Goal: Transaction & Acquisition: Purchase product/service

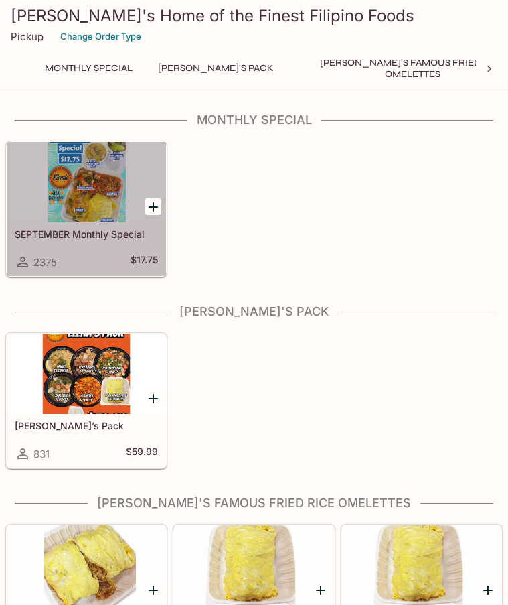
click at [94, 191] on div at bounding box center [86, 182] width 159 height 80
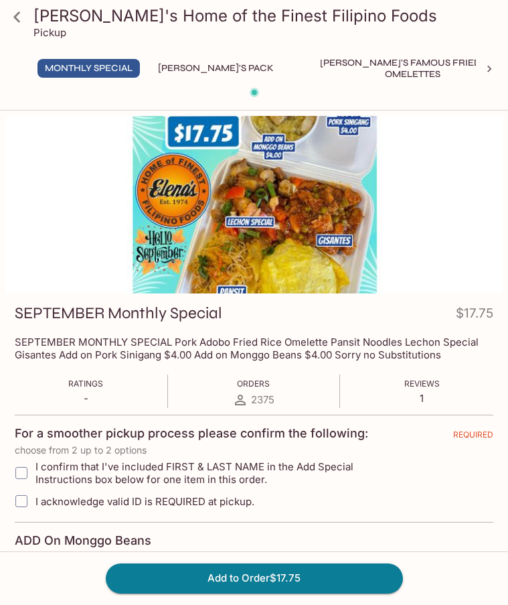
click at [205, 70] on button "[PERSON_NAME]'s Pack" at bounding box center [216, 68] width 131 height 19
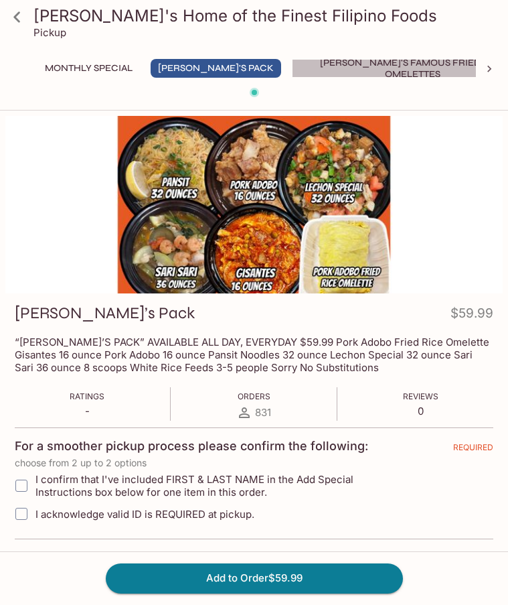
click at [325, 64] on button "[PERSON_NAME]'s Famous Fried Rice Omelettes" at bounding box center [412, 68] width 241 height 19
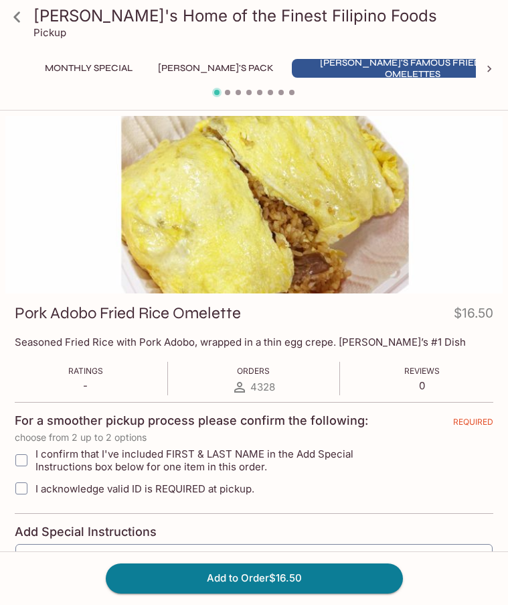
click at [226, 93] on span at bounding box center [227, 92] width 5 height 5
click at [232, 93] on div at bounding box center [254, 94] width 508 height 17
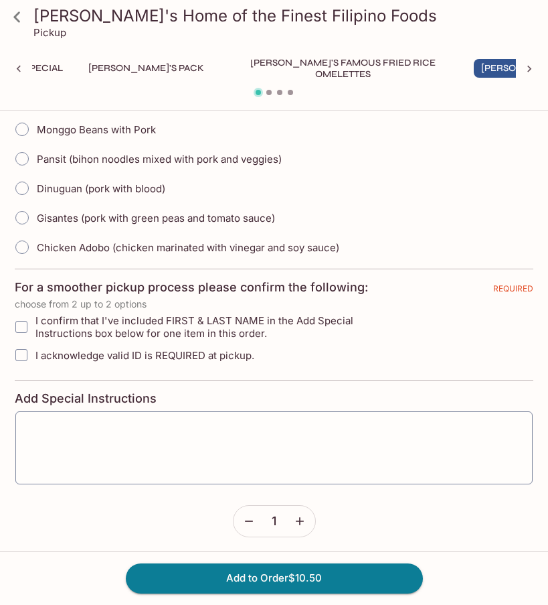
scroll to position [469, 0]
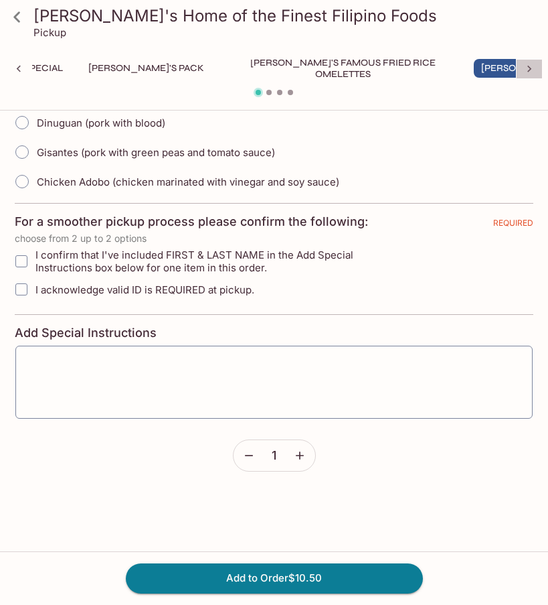
click at [507, 70] on icon at bounding box center [529, 68] width 13 height 13
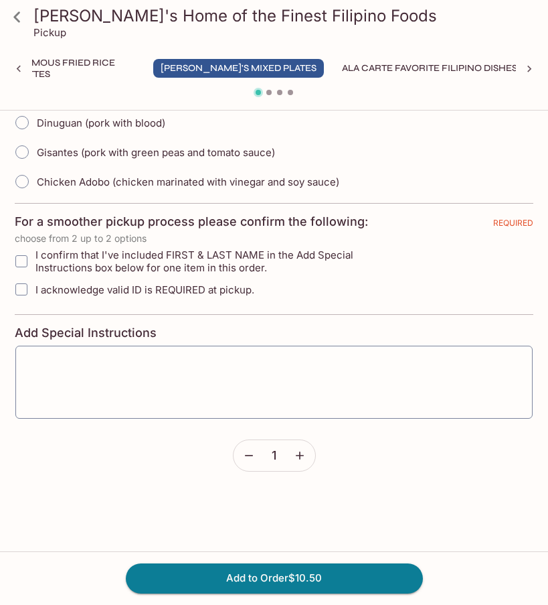
scroll to position [0, 459]
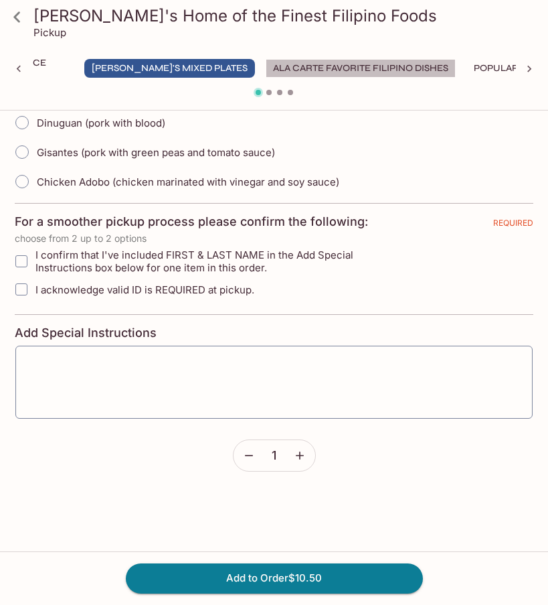
click at [275, 70] on button "Ala Carte Favorite Filipino Dishes" at bounding box center [361, 68] width 190 height 19
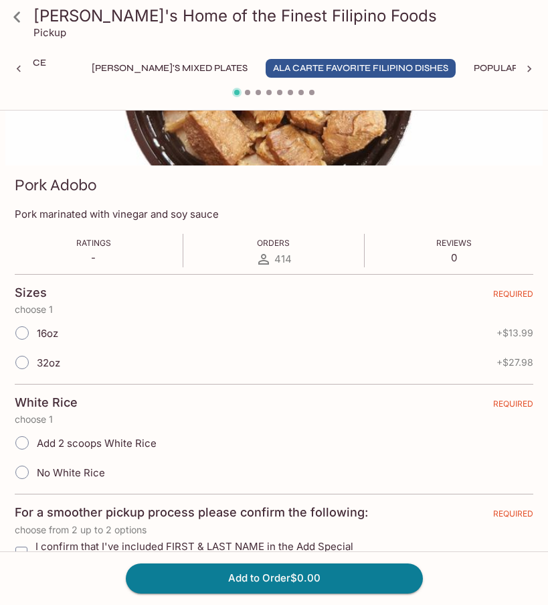
scroll to position [0, 0]
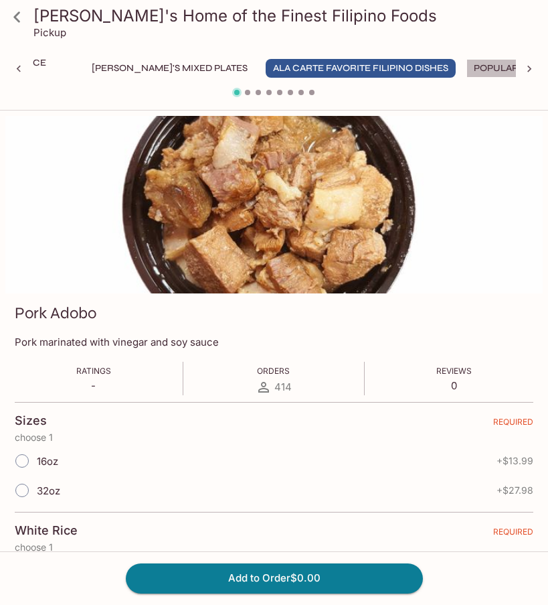
click at [467, 72] on button "Popular Fried Dishes" at bounding box center [529, 68] width 125 height 19
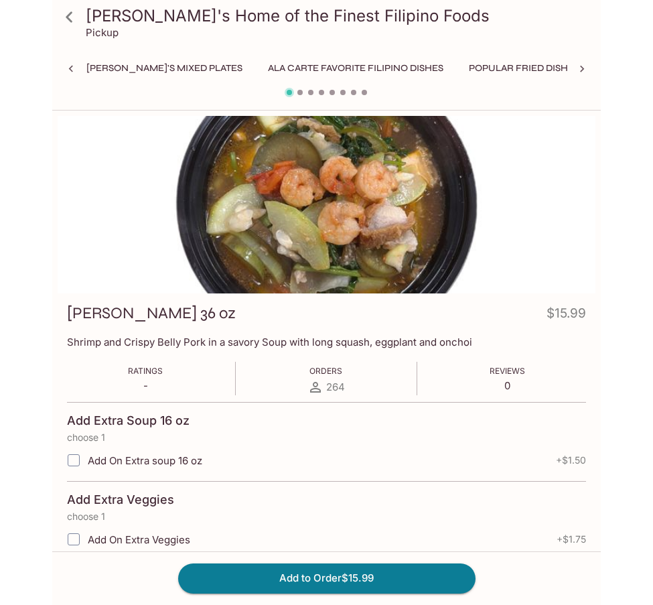
scroll to position [0, 522]
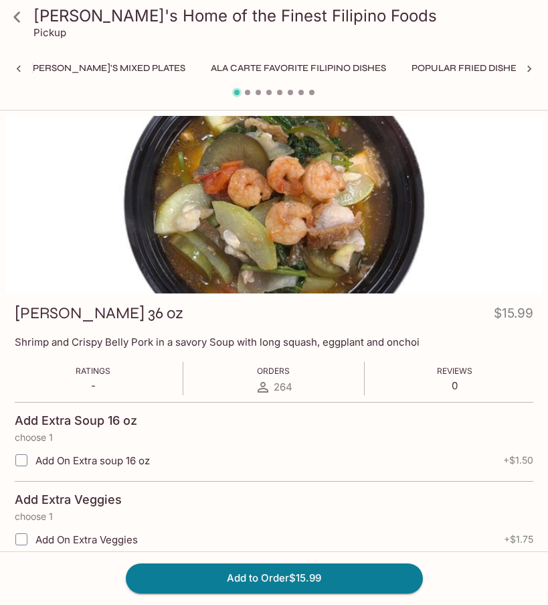
click at [246, 91] on span at bounding box center [247, 92] width 5 height 5
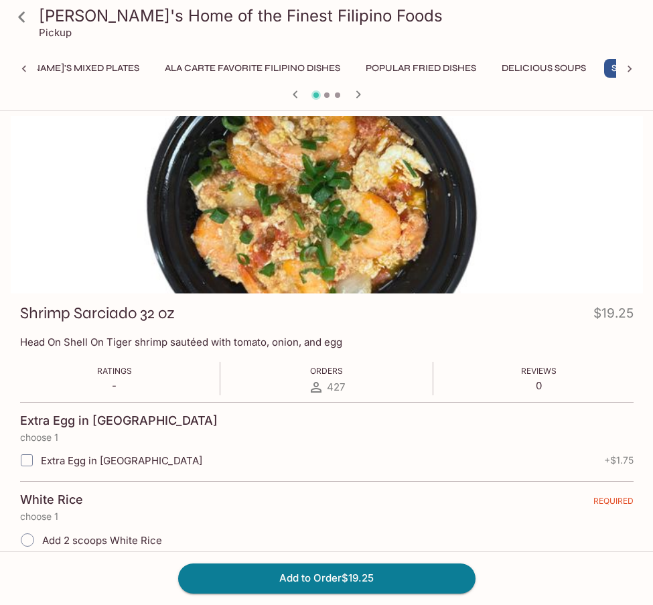
scroll to position [0, 580]
click at [507, 64] on icon at bounding box center [629, 68] width 13 height 13
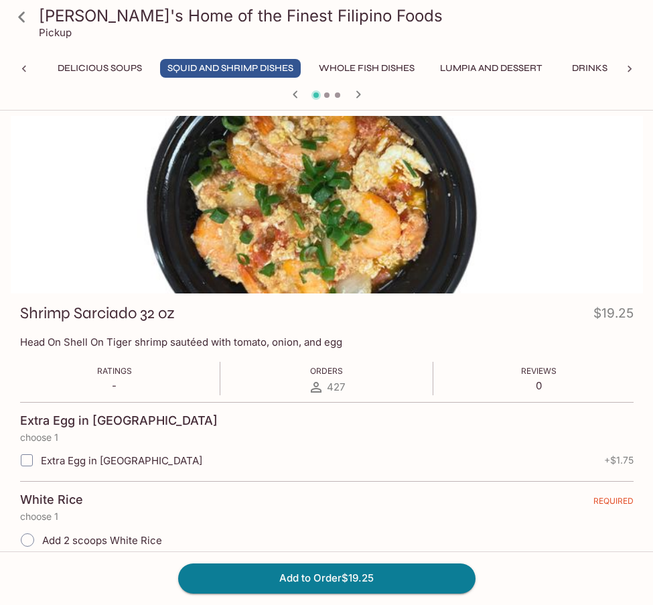
scroll to position [0, 1017]
click at [311, 63] on button "Whole Fish Dishes" at bounding box center [366, 68] width 110 height 19
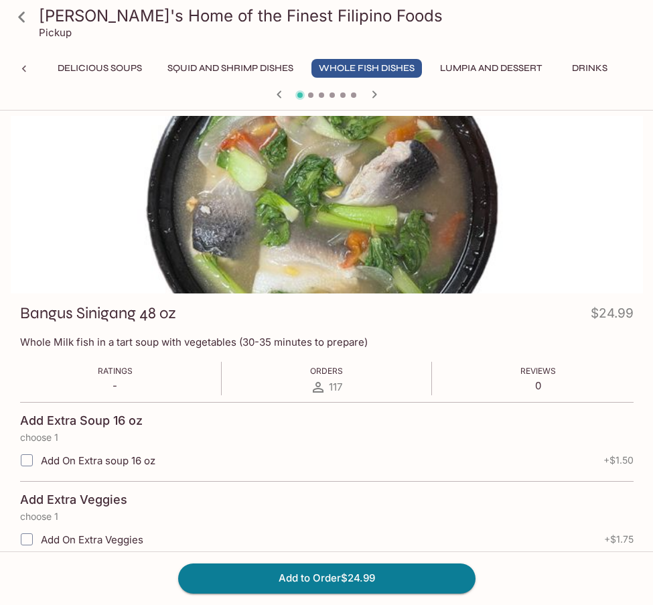
click at [432, 60] on button "Lumpia and Dessert" at bounding box center [490, 68] width 116 height 19
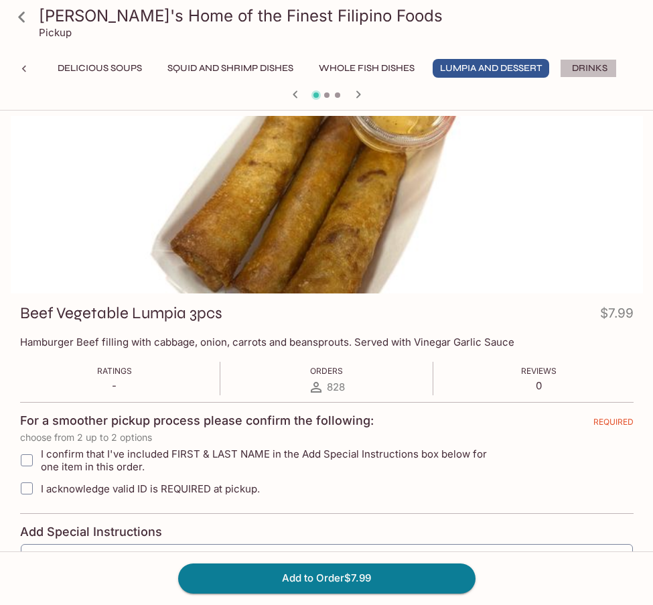
click at [507, 60] on button "Drinks" at bounding box center [590, 68] width 60 height 19
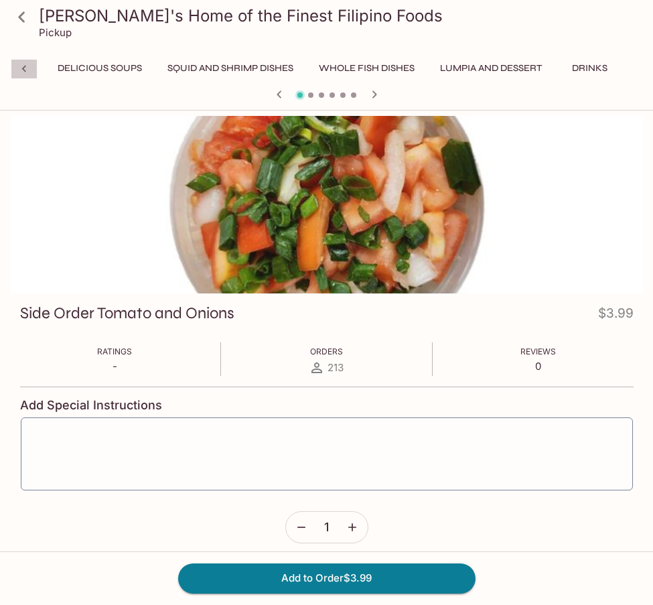
click at [23, 66] on icon at bounding box center [23, 68] width 13 height 13
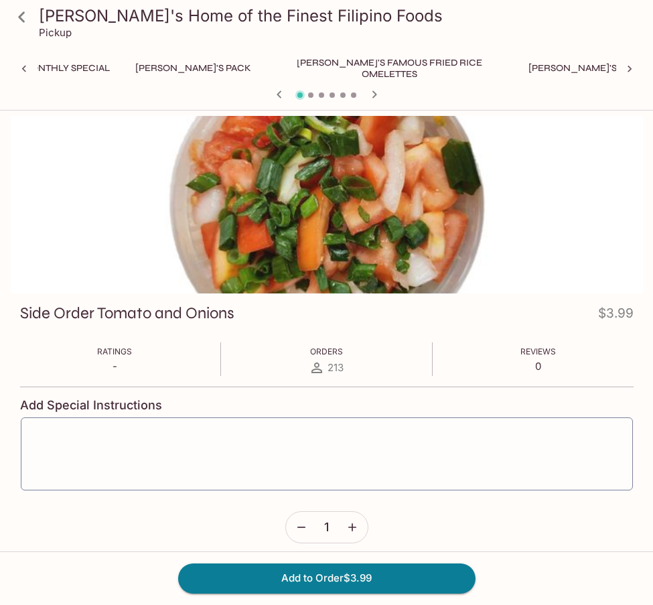
scroll to position [0, 0]
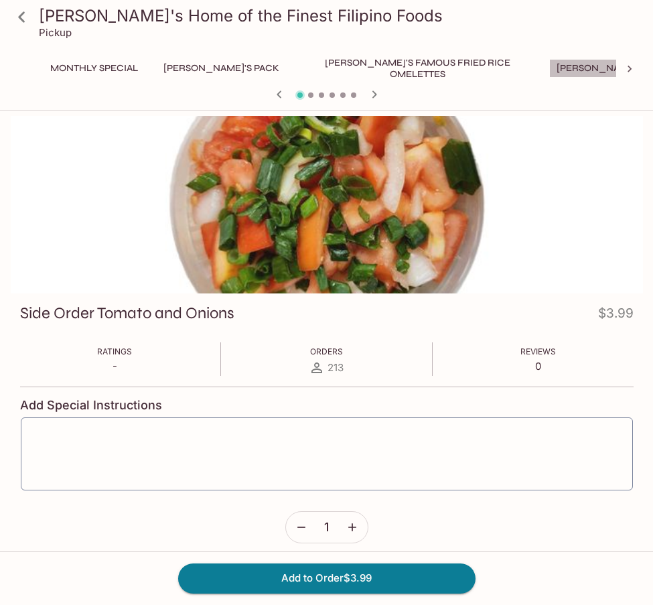
click at [507, 62] on button "[PERSON_NAME]'s Mixed Plates" at bounding box center [634, 68] width 171 height 19
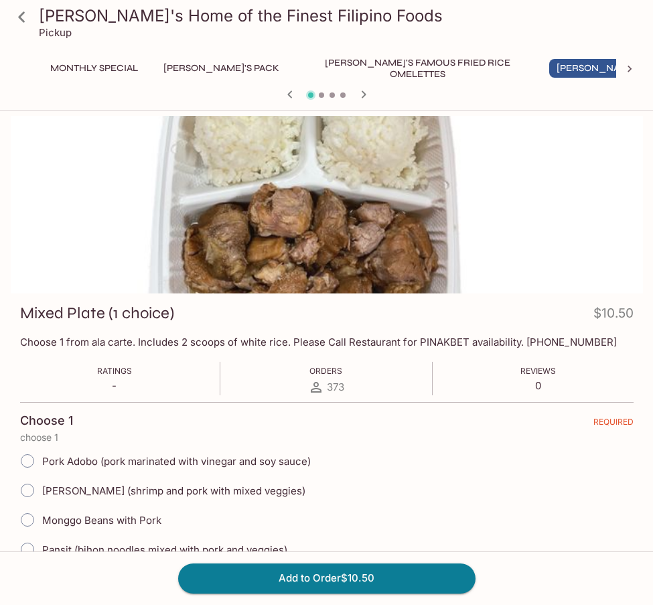
click at [364, 89] on icon "button" at bounding box center [363, 94] width 16 height 16
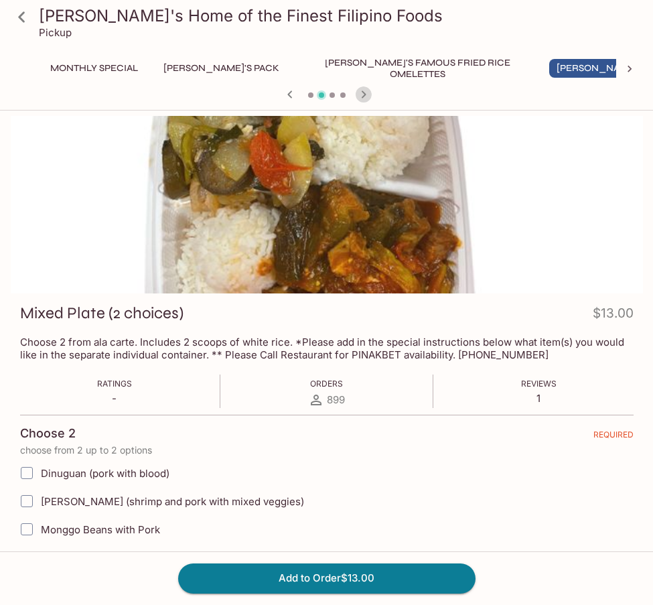
click at [364, 89] on icon "button" at bounding box center [363, 94] width 16 height 16
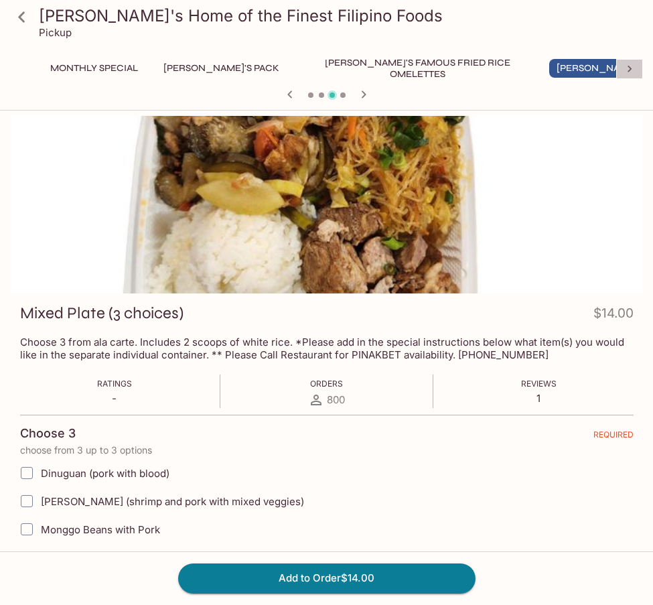
click at [507, 66] on icon at bounding box center [629, 69] width 4 height 7
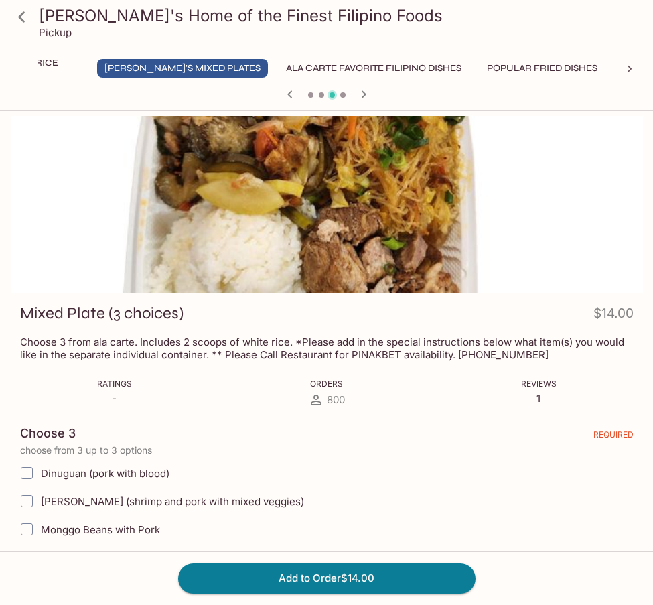
scroll to position [0, 511]
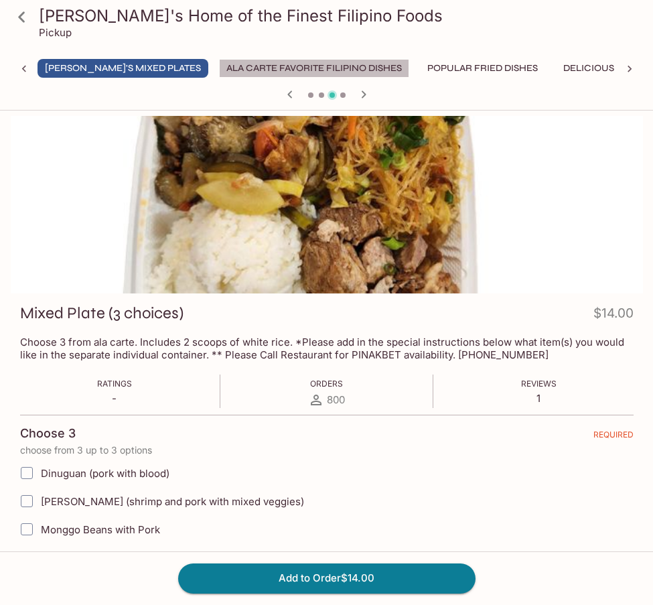
click at [228, 66] on button "Ala Carte Favorite Filipino Dishes" at bounding box center [314, 68] width 190 height 19
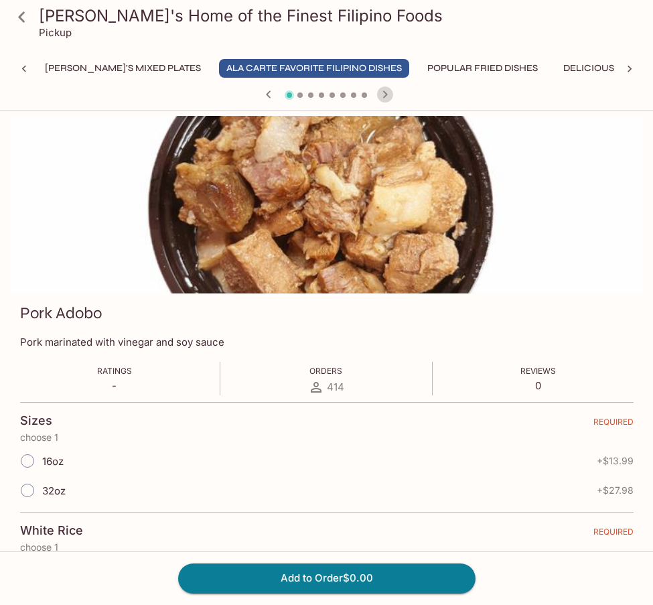
click at [389, 92] on icon "button" at bounding box center [385, 94] width 16 height 16
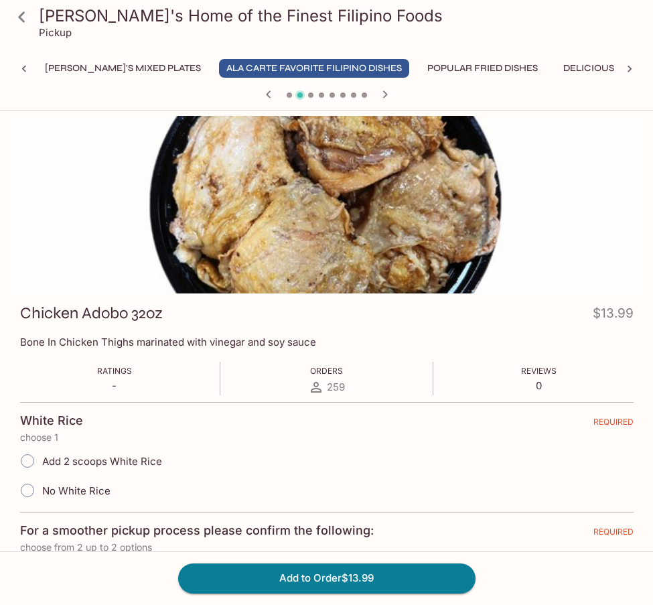
click at [389, 92] on icon "button" at bounding box center [385, 94] width 16 height 16
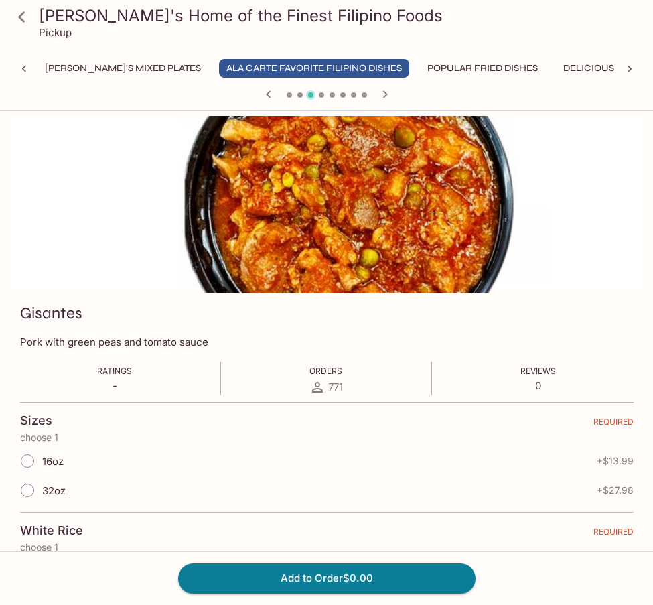
click at [387, 97] on icon "button" at bounding box center [385, 94] width 16 height 16
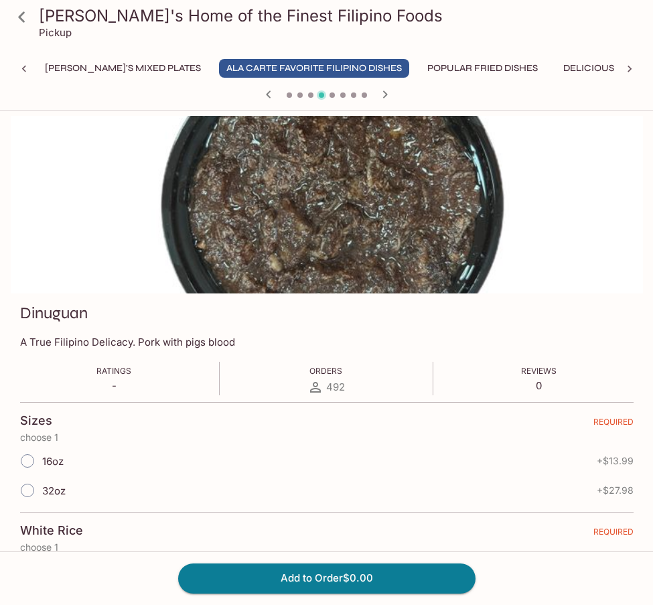
click at [387, 97] on icon "button" at bounding box center [385, 94] width 16 height 16
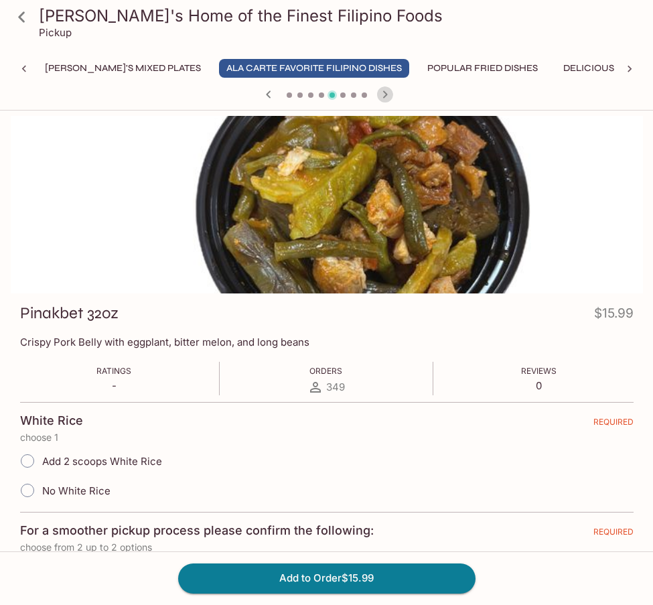
click at [387, 97] on icon "button" at bounding box center [385, 94] width 16 height 16
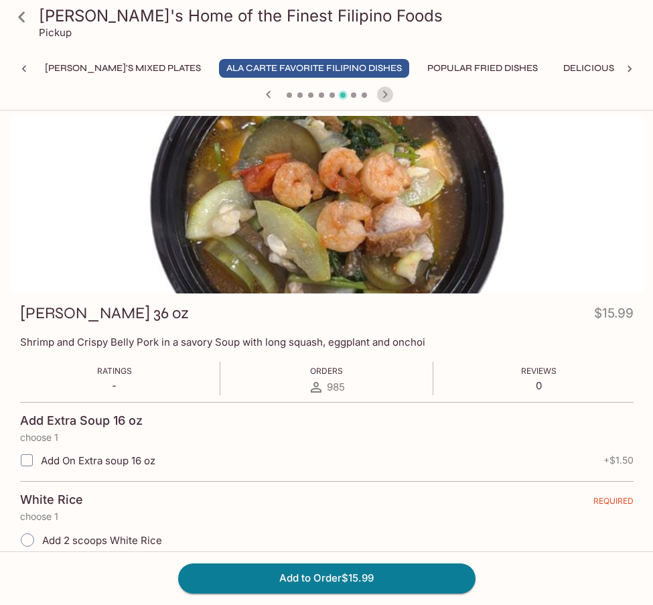
click at [387, 97] on icon "button" at bounding box center [385, 94] width 16 height 16
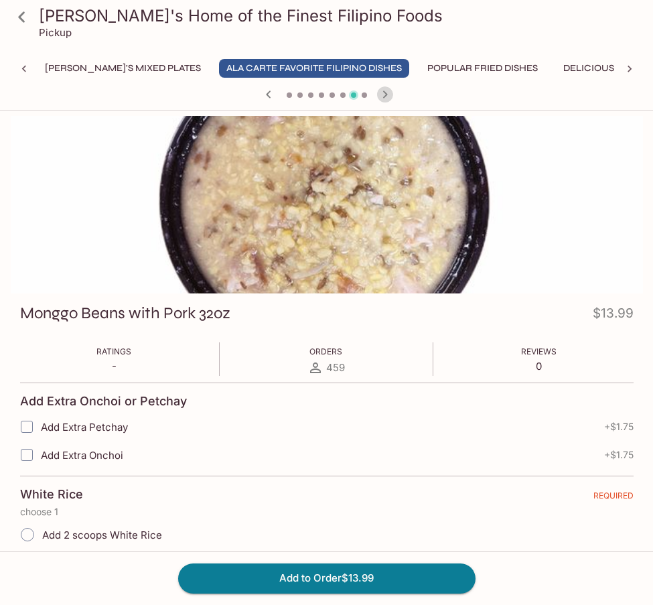
click at [387, 97] on icon "button" at bounding box center [385, 94] width 16 height 16
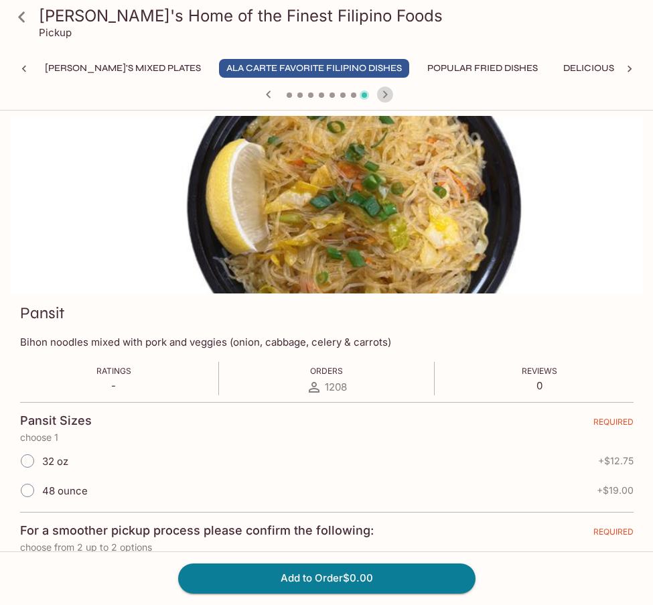
click at [388, 94] on icon "button" at bounding box center [385, 94] width 16 height 16
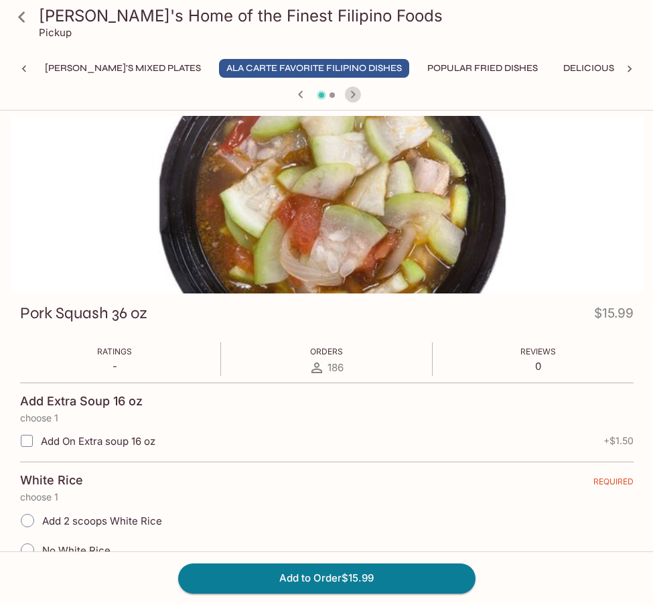
click at [350, 98] on icon "button" at bounding box center [353, 94] width 16 height 16
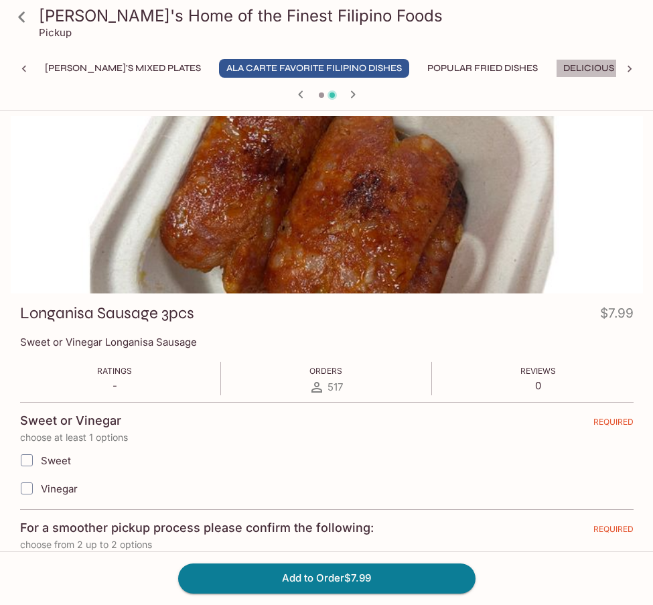
click at [507, 62] on button "Delicious Soups" at bounding box center [605, 68] width 99 height 19
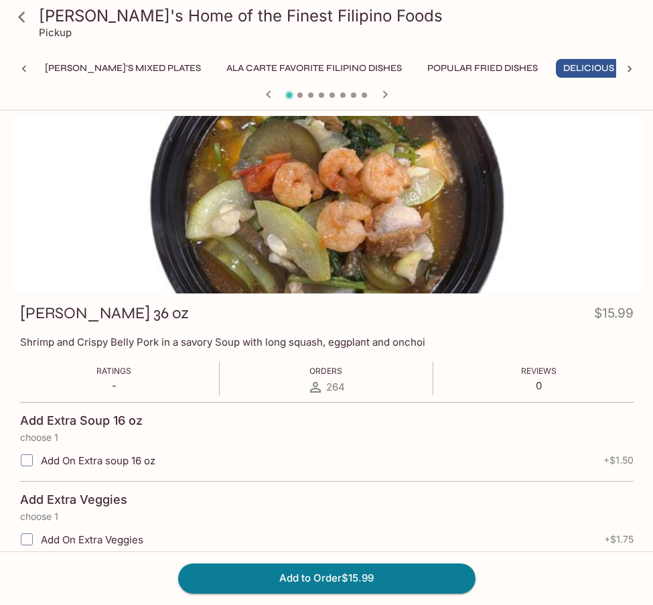
click at [381, 95] on icon "button" at bounding box center [385, 94] width 16 height 16
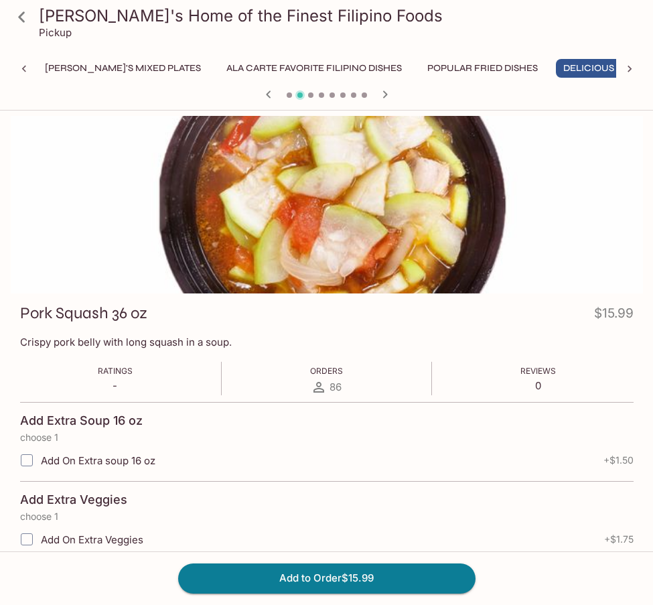
click at [381, 95] on icon "button" at bounding box center [385, 94] width 16 height 16
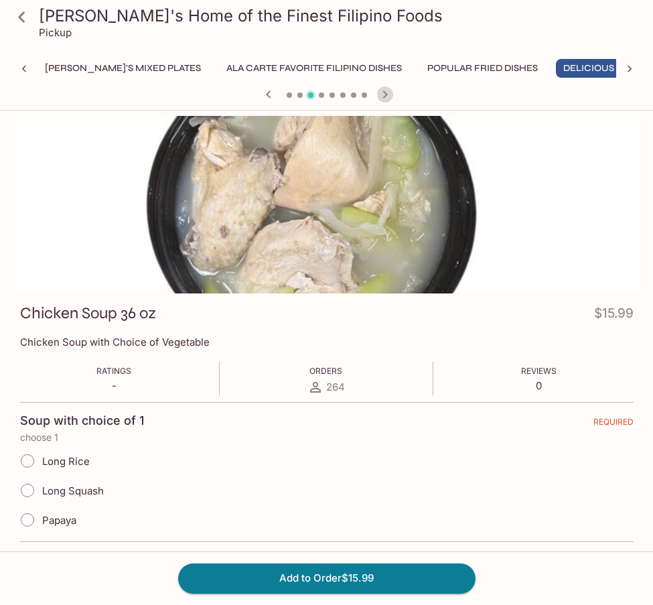
click at [381, 95] on icon "button" at bounding box center [385, 94] width 16 height 16
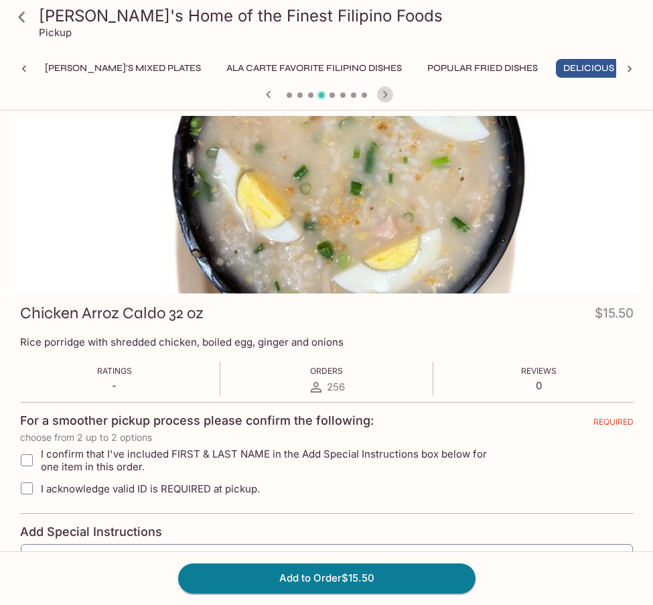
click at [381, 95] on icon "button" at bounding box center [385, 94] width 16 height 16
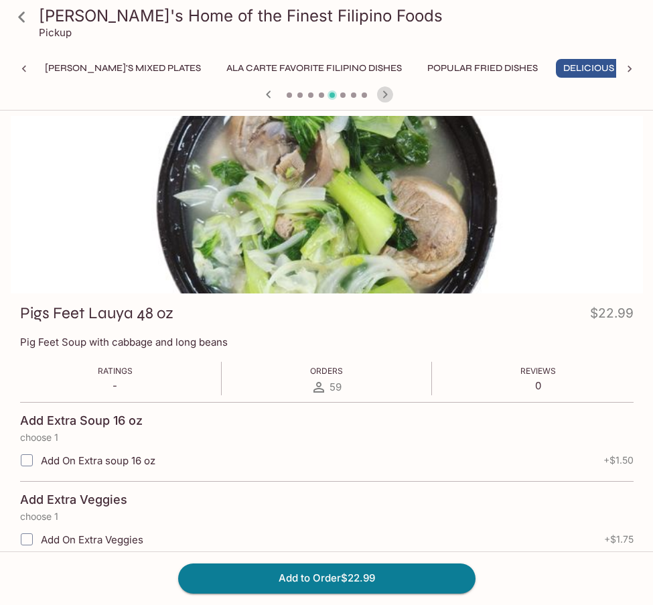
click at [381, 95] on icon "button" at bounding box center [385, 94] width 16 height 16
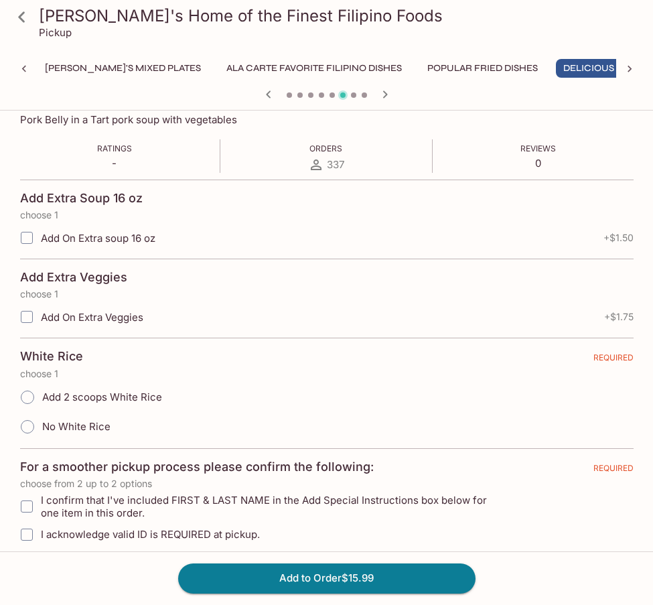
scroll to position [402, 0]
